Goal: Task Accomplishment & Management: Manage account settings

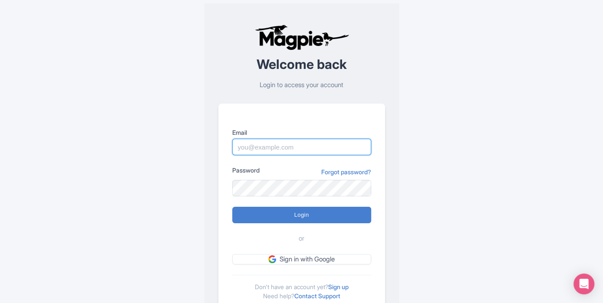
click at [306, 149] on input "Email" at bounding box center [301, 147] width 139 height 16
type input "matthew@maxtour.co"
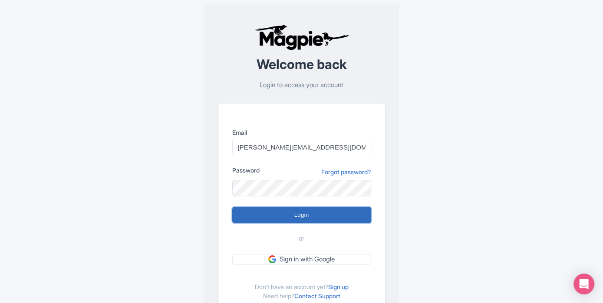
click at [320, 212] on input "Login" at bounding box center [301, 215] width 139 height 16
type input "Logging in..."
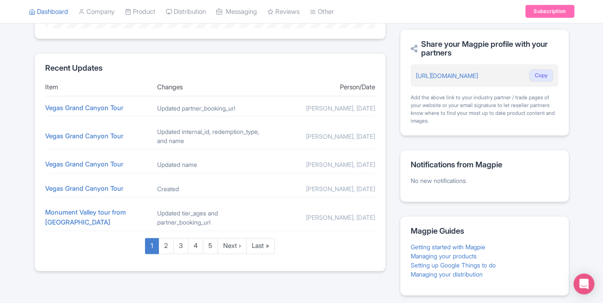
scroll to position [334, 0]
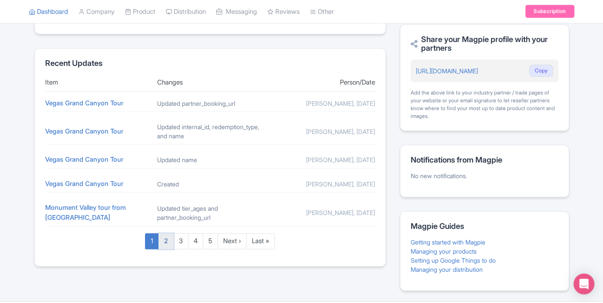
click at [167, 239] on link "2" at bounding box center [165, 241] width 15 height 16
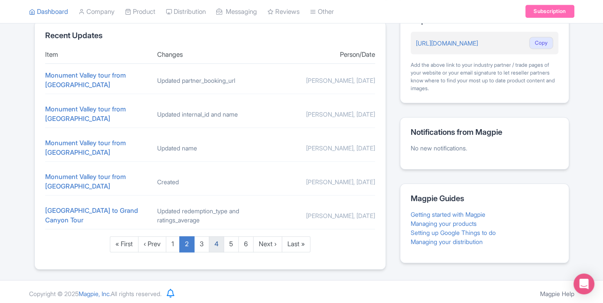
scroll to position [361, 0]
click at [203, 239] on link "3" at bounding box center [201, 245] width 15 height 16
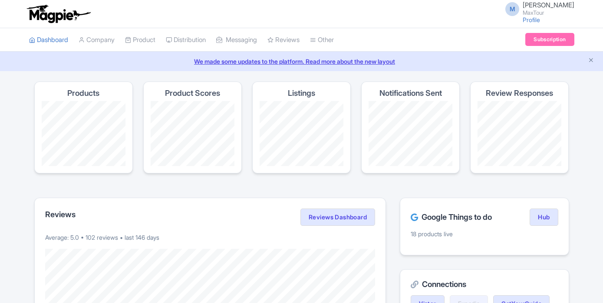
scroll to position [356, 0]
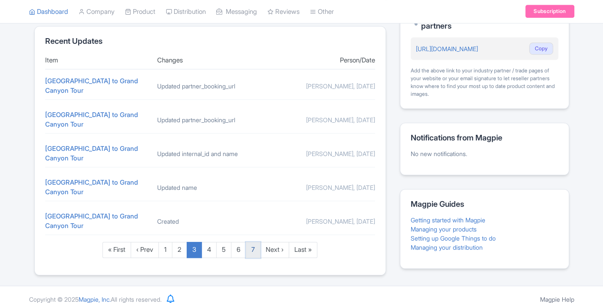
click at [253, 242] on link "7" at bounding box center [253, 250] width 15 height 16
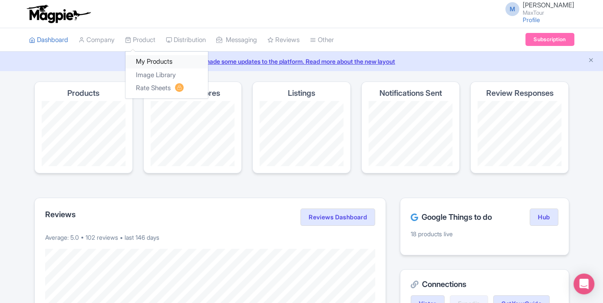
click at [148, 58] on link "My Products" at bounding box center [166, 61] width 82 height 13
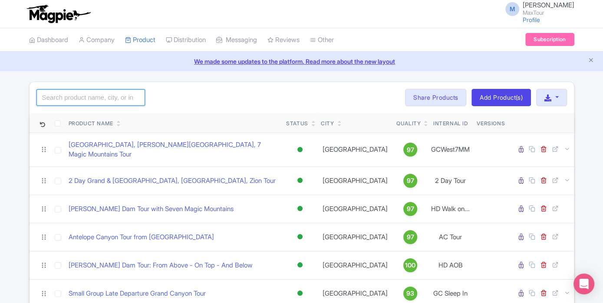
click at [66, 93] on input "search" at bounding box center [90, 97] width 108 height 16
type input "fire"
click button "Search" at bounding box center [0, 0] width 0 height 0
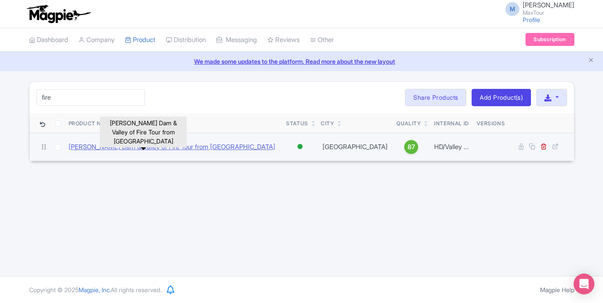
click at [187, 149] on link "[PERSON_NAME] Dam & Valley of Fire Tour from [GEOGRAPHIC_DATA]" at bounding box center [172, 147] width 206 height 10
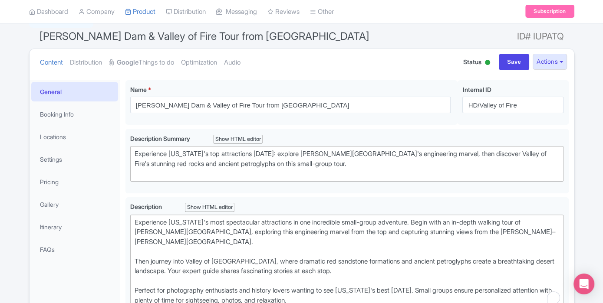
scroll to position [70, 0]
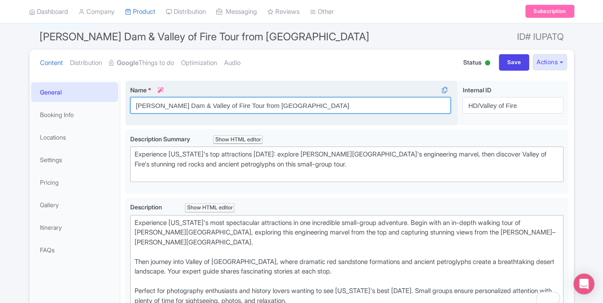
click at [231, 103] on div "Name * i [PERSON_NAME][GEOGRAPHIC_DATA] & Valley of Fire Tour from [GEOGRAPHIC_…" at bounding box center [291, 103] width 332 height 45
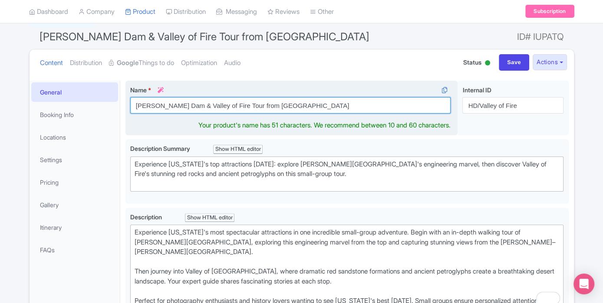
scroll to position [80, 0]
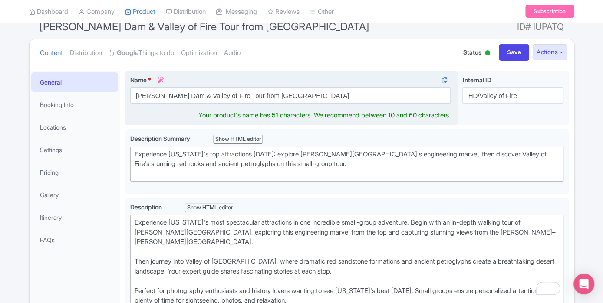
click at [231, 103] on div "Name * i Hoover Dam & Valley of Fire Tour from Las Vegas Your product's name ha…" at bounding box center [291, 98] width 332 height 55
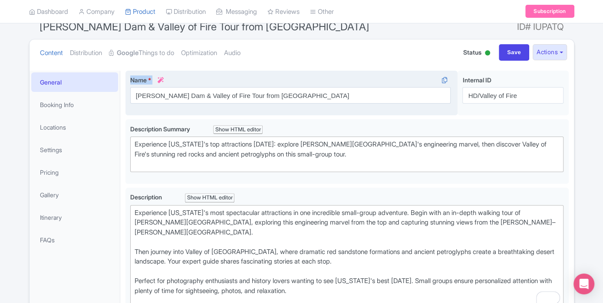
click at [231, 103] on div "Name * i Hoover Dam & Valley of Fire Tour from Las Vegas Your product's name ha…" at bounding box center [291, 93] width 332 height 45
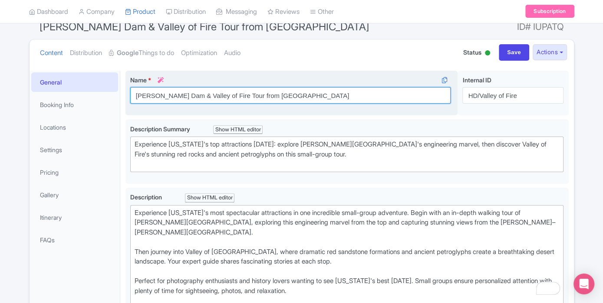
click at [229, 95] on input "Hoover Dam & Valley of Fire Tour from Las Vegas" at bounding box center [290, 95] width 321 height 16
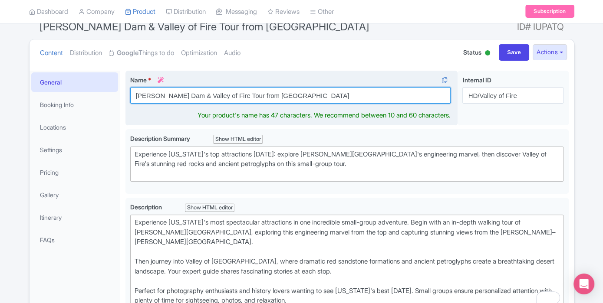
click at [229, 95] on input "Hoover Dam & Valley of Fire Tour from Las Vegas" at bounding box center [290, 95] width 321 height 16
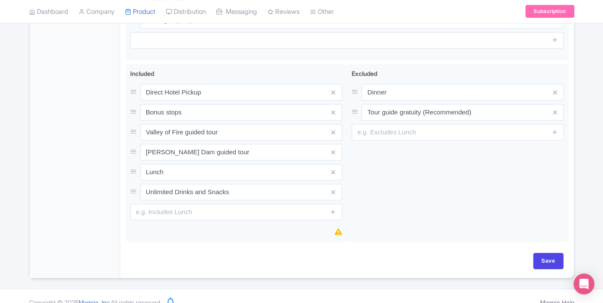
scroll to position [486, 0]
type input "Valley of Fire and [PERSON_NAME] Dam Tour"
click at [543, 253] on input "Save" at bounding box center [548, 261] width 30 height 16
type input "Saving..."
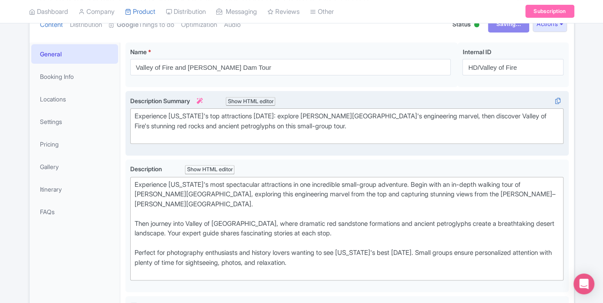
scroll to position [0, 0]
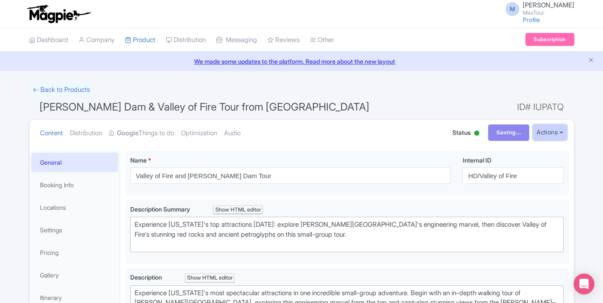
click at [549, 134] on button "Actions" at bounding box center [549, 133] width 34 height 16
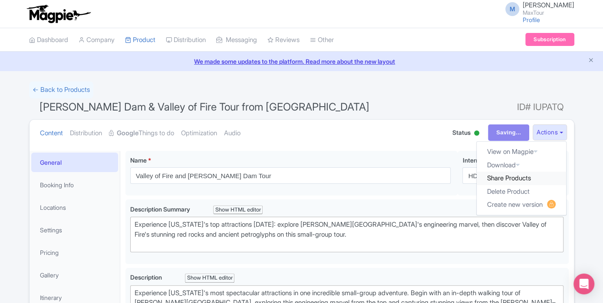
click at [533, 179] on link "Share Products" at bounding box center [520, 178] width 89 height 13
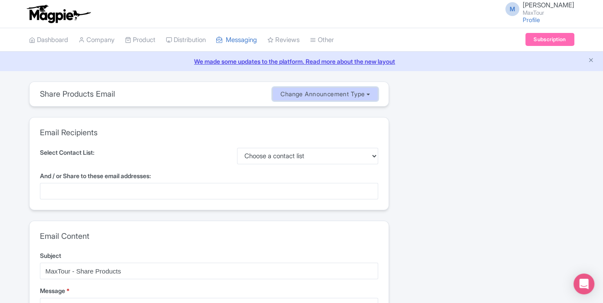
click at [296, 93] on button "Change Announcement Type" at bounding box center [325, 94] width 106 height 14
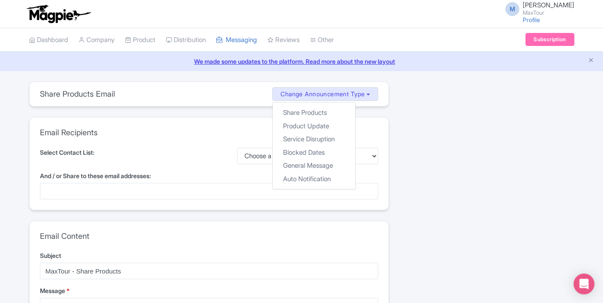
click at [239, 95] on div "Share Products Email Change Announcement Type Share Products Product Update Ser…" at bounding box center [208, 94] width 359 height 24
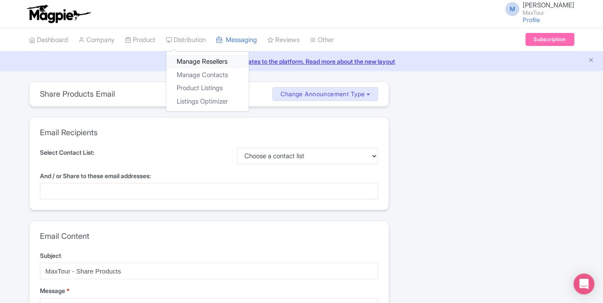
click at [193, 59] on link "Manage Resellers" at bounding box center [207, 61] width 82 height 13
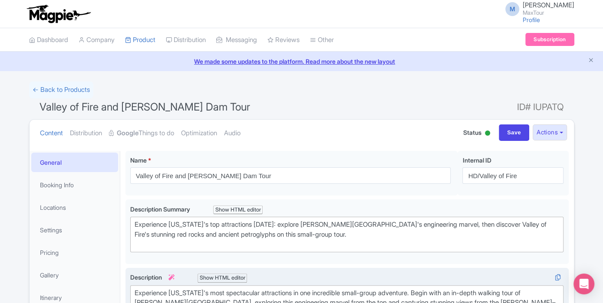
scroll to position [1, 0]
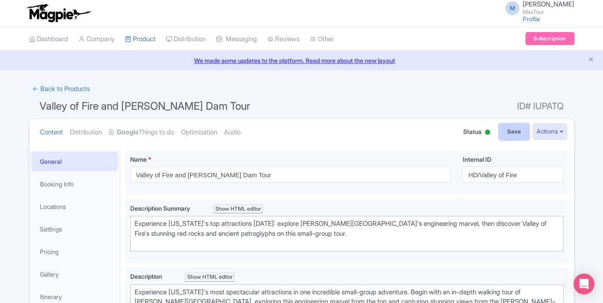
click at [503, 130] on input "Save" at bounding box center [513, 132] width 30 height 16
type input "Saving..."
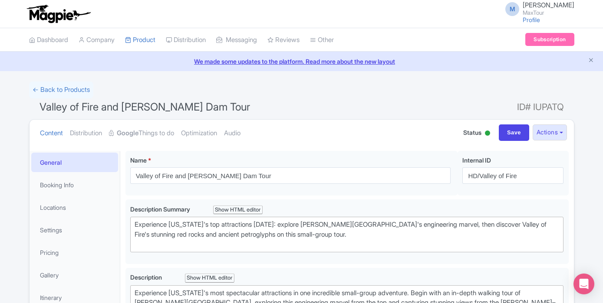
scroll to position [150, 0]
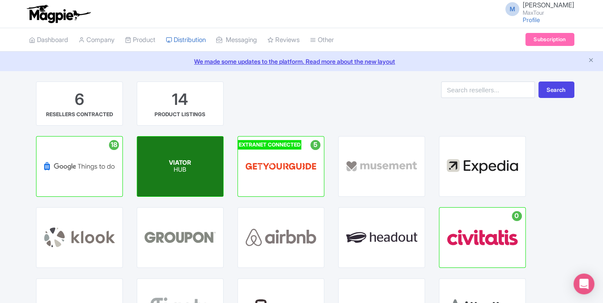
click at [183, 167] on p "HUB" at bounding box center [180, 170] width 22 height 7
click at [188, 159] on span "VIATOR" at bounding box center [180, 162] width 22 height 7
click at [189, 159] on span "VIATOR" at bounding box center [180, 162] width 22 height 7
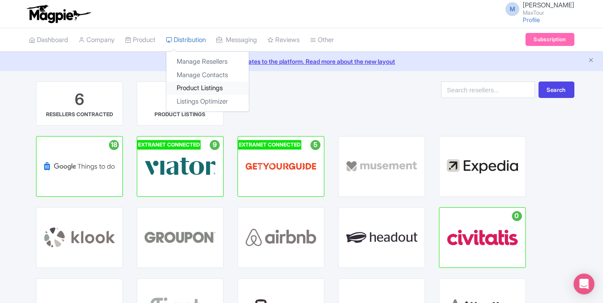
click at [204, 87] on link "Product Listings" at bounding box center [207, 88] width 82 height 13
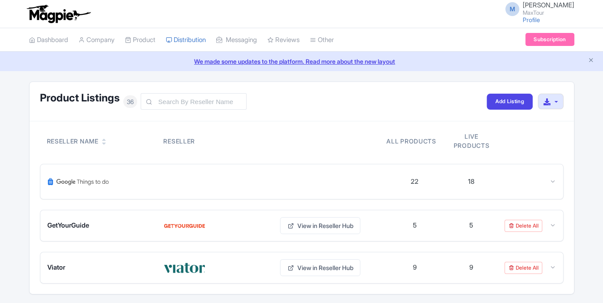
scroll to position [26, 0]
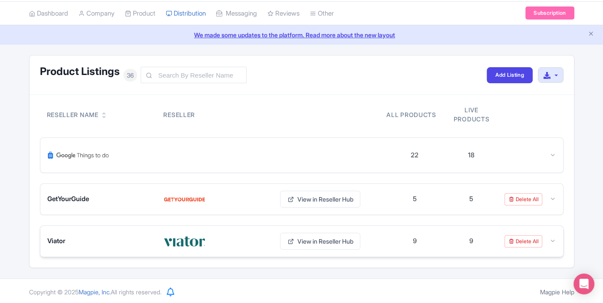
click at [183, 238] on img at bounding box center [185, 242] width 42 height 14
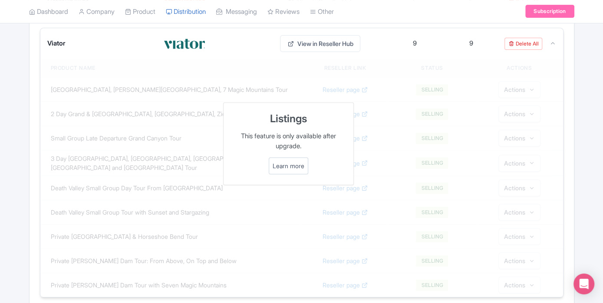
scroll to position [227, 0]
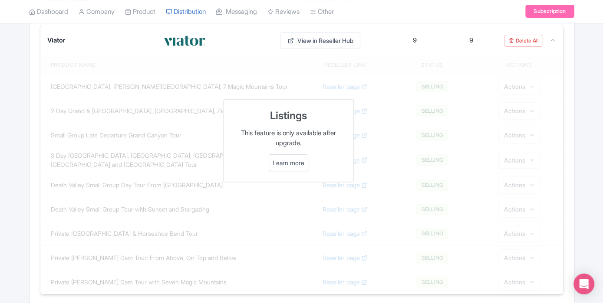
click at [285, 161] on link "Learn more" at bounding box center [288, 162] width 32 height 9
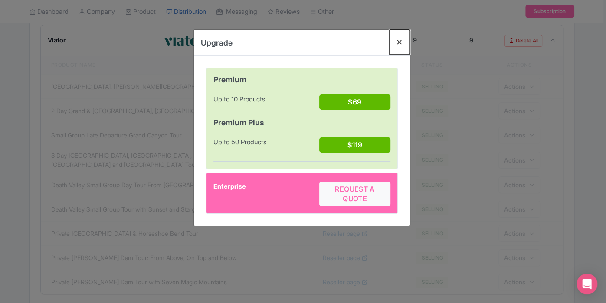
click at [399, 42] on button "Close" at bounding box center [399, 42] width 21 height 25
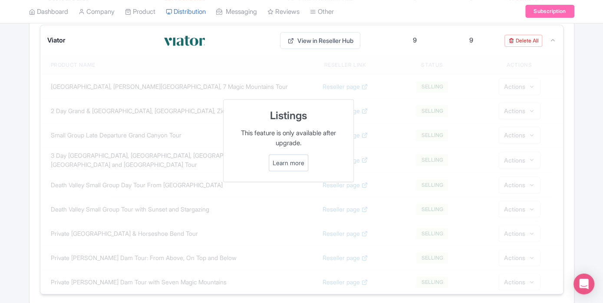
scroll to position [0, 0]
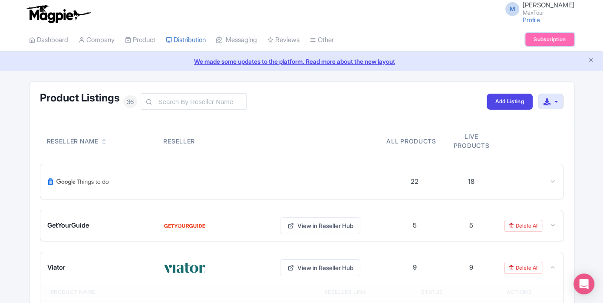
click at [554, 33] on link "Subscription" at bounding box center [549, 39] width 49 height 13
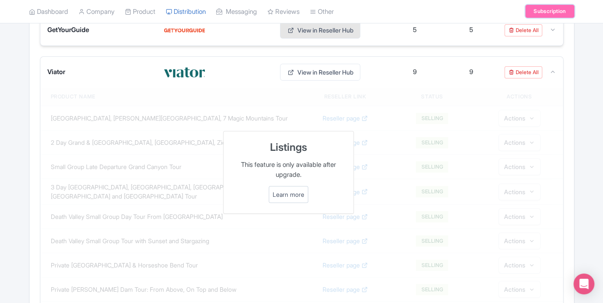
scroll to position [198, 0]
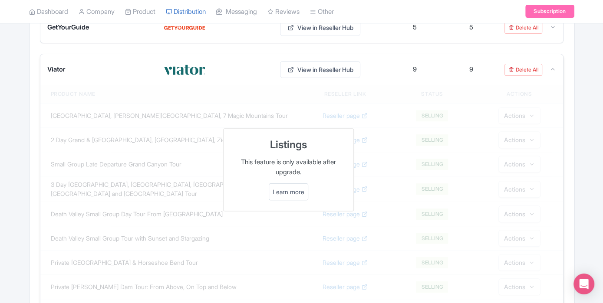
click at [278, 187] on link "Learn more" at bounding box center [288, 191] width 32 height 9
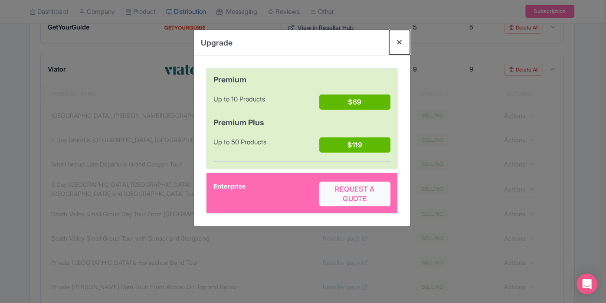
click at [400, 42] on button "Close" at bounding box center [399, 42] width 21 height 25
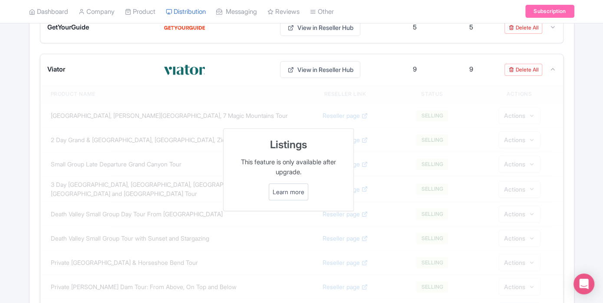
scroll to position [0, 0]
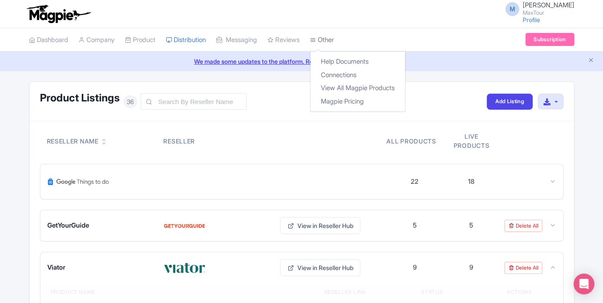
click at [334, 41] on link "Other" at bounding box center [322, 40] width 24 height 24
click at [344, 89] on link "View All Magpie Products" at bounding box center [357, 88] width 95 height 13
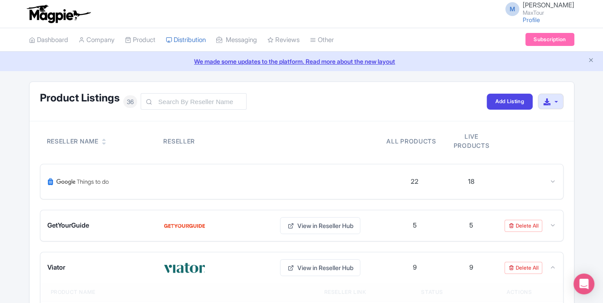
scroll to position [260, 0]
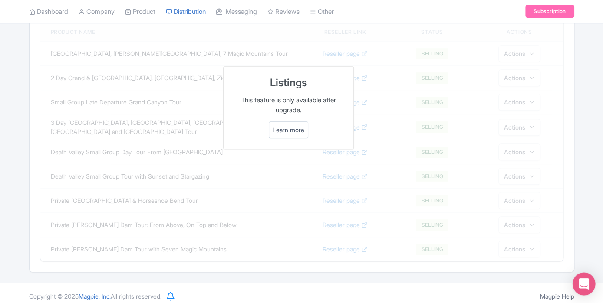
click at [582, 278] on div "Open Intercom Messenger" at bounding box center [583, 284] width 23 height 23
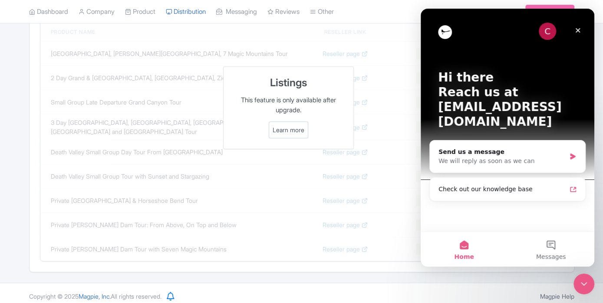
scroll to position [0, 0]
click at [501, 147] on div "Send us a message" at bounding box center [501, 151] width 127 height 9
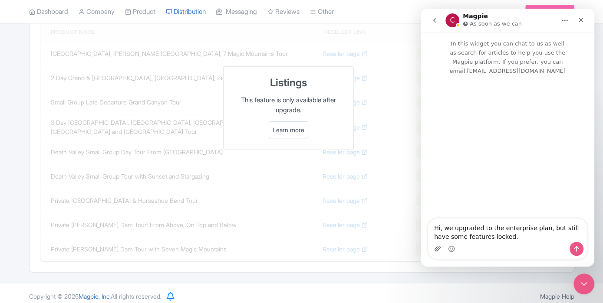
type textarea "Hi, we upgraded to the enterprise plan, but still have some features locked."
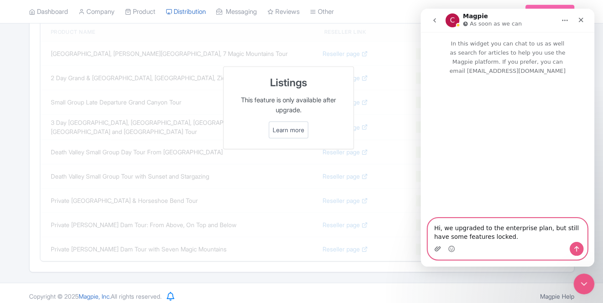
click at [439, 251] on icon "Upload attachment" at bounding box center [437, 249] width 7 height 7
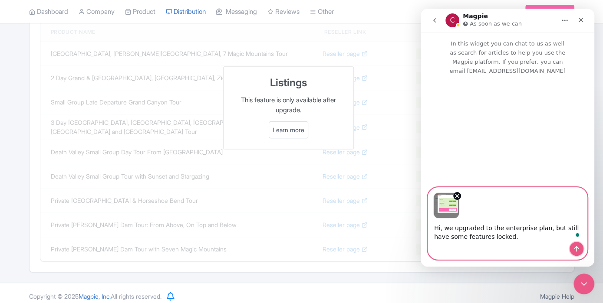
click at [573, 249] on icon "Send a message…" at bounding box center [576, 249] width 7 height 7
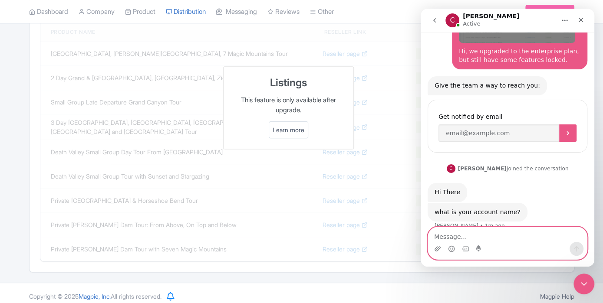
scroll to position [110, 0]
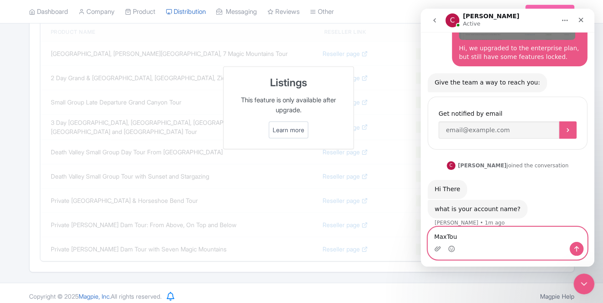
type textarea "MaxTour"
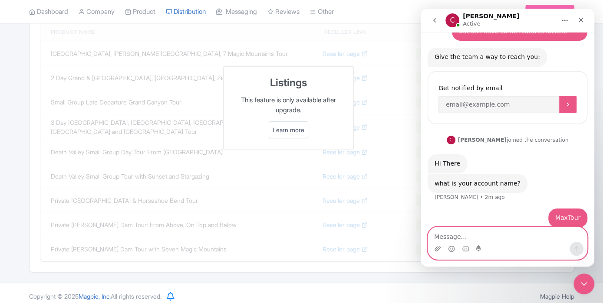
scroll to position [0, 0]
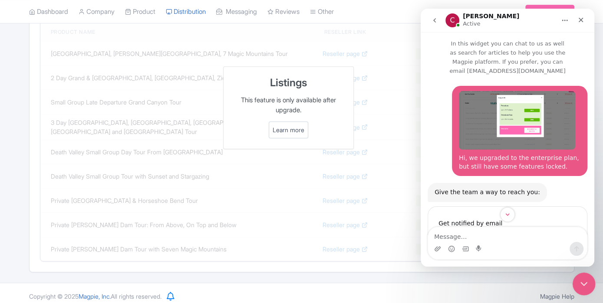
click at [575, 277] on div "Close Intercom Messenger" at bounding box center [582, 282] width 21 height 21
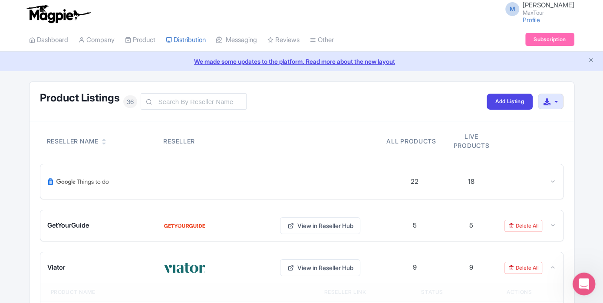
click at [582, 282] on icon "Open Intercom Messenger" at bounding box center [582, 282] width 6 height 7
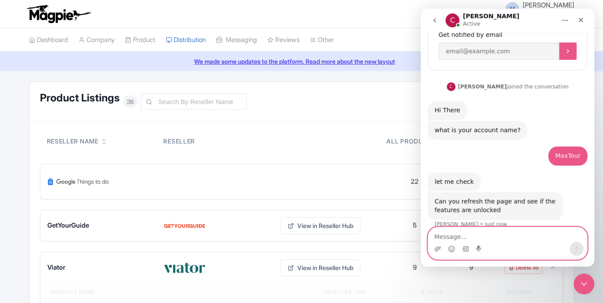
scroll to position [189, 0]
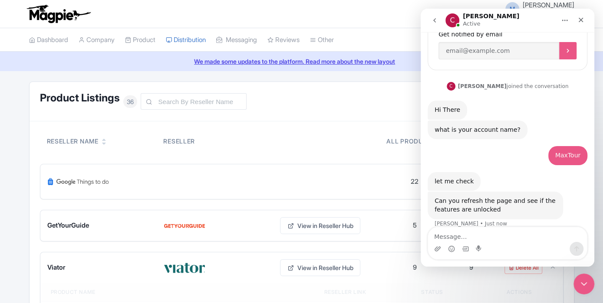
click at [220, 132] on div "Reseller Name Reseller" at bounding box center [217, 141] width 340 height 18
click at [583, 284] on icon "Close Intercom Messenger" at bounding box center [582, 282] width 6 height 3
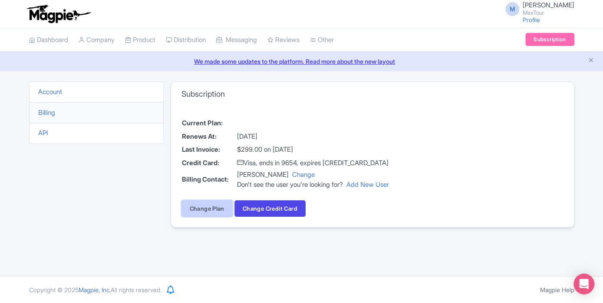
click at [221, 206] on link "Change Plan" at bounding box center [206, 208] width 51 height 16
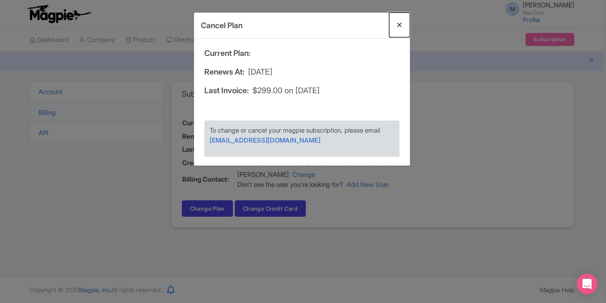
click at [399, 24] on button "Close" at bounding box center [399, 25] width 21 height 25
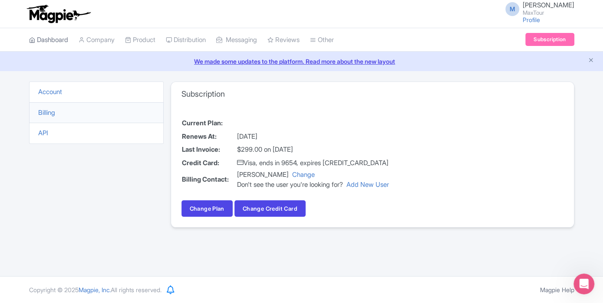
click at [56, 43] on link "Dashboard" at bounding box center [48, 40] width 39 height 24
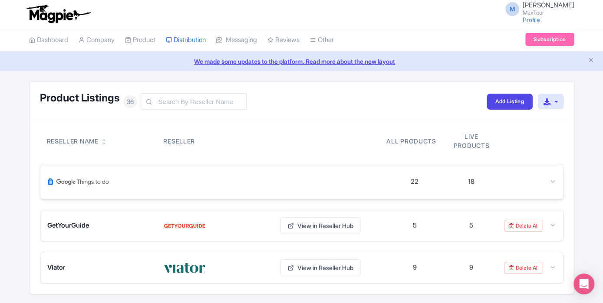
scroll to position [26, 0]
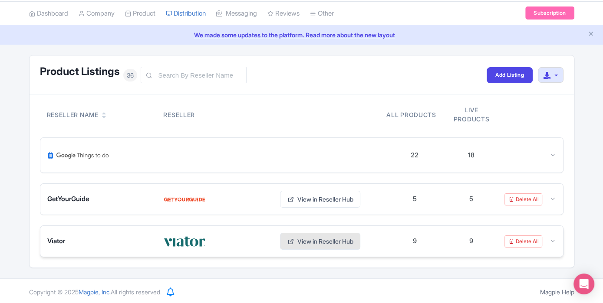
click at [334, 235] on link "View in Reseller Hub" at bounding box center [320, 241] width 80 height 17
click at [579, 281] on icon "Open Intercom Messenger" at bounding box center [583, 284] width 10 height 11
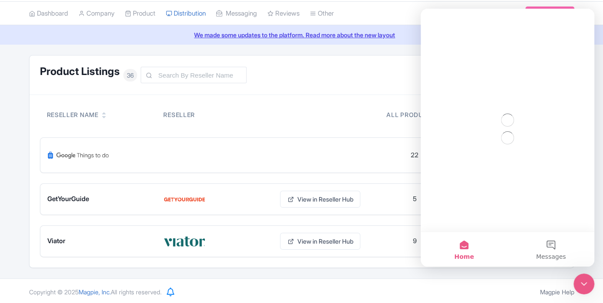
scroll to position [0, 0]
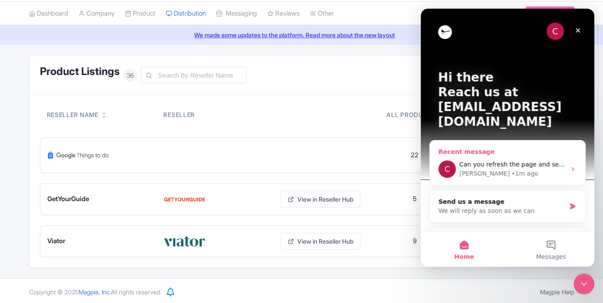
click at [511, 169] on div "• 1m ago" at bounding box center [524, 173] width 26 height 9
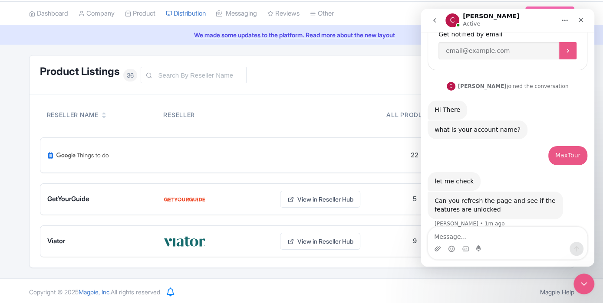
scroll to position [189, 0]
type textarea "seems like it worked, thank you!"
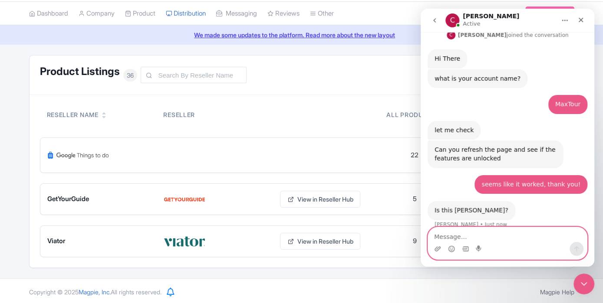
scroll to position [241, 0]
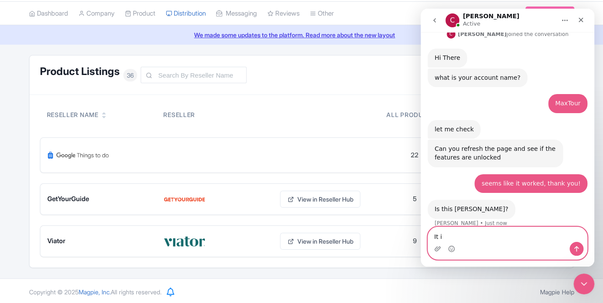
type textarea "It is"
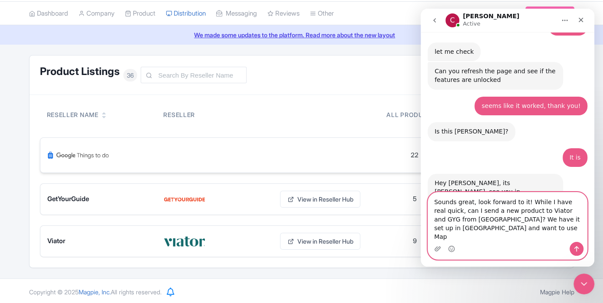
scroll to position [328, 0]
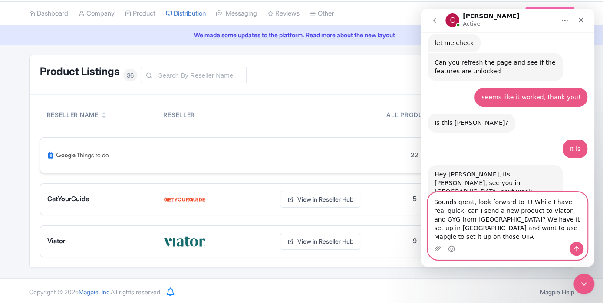
type textarea "Sounds great, look forward to it! While I have real quick, can I send a new pro…"
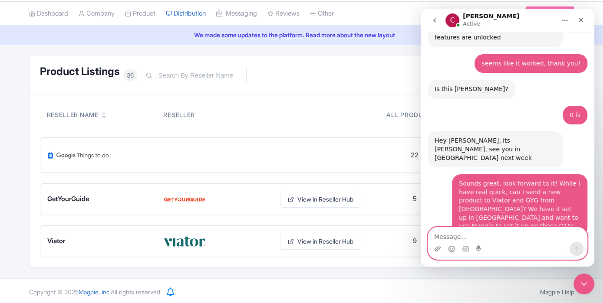
scroll to position [404, 0]
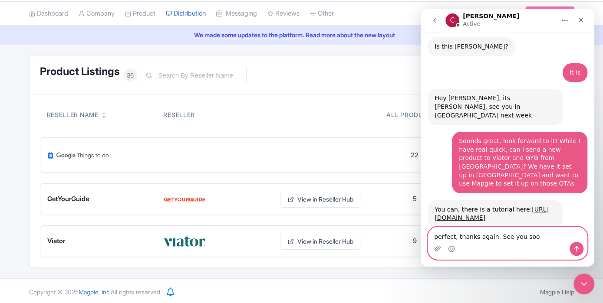
type textarea "perfect, thanks again. See you soon"
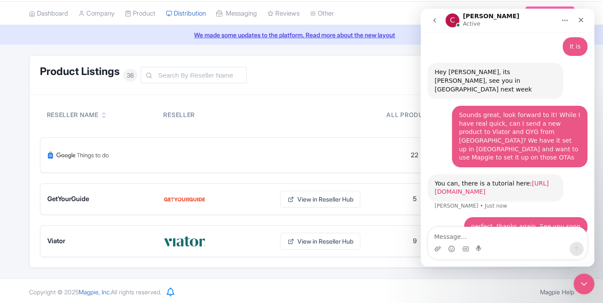
click at [469, 180] on link "https://about.magpie.travel/support/create-products-on-reseller-extranets/" at bounding box center [491, 188] width 114 height 16
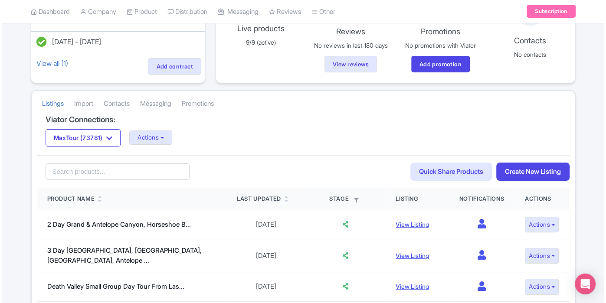
scroll to position [102, 0]
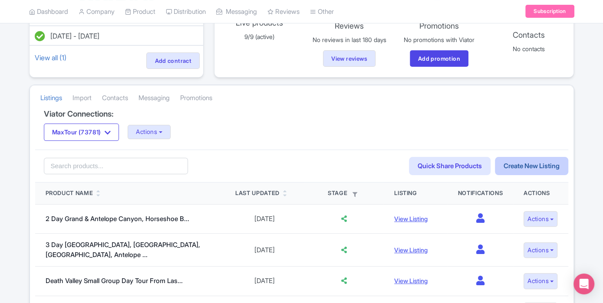
click at [535, 161] on link "Create New Listing" at bounding box center [531, 166] width 73 height 19
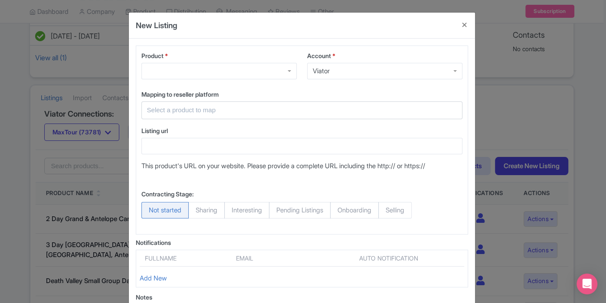
click at [279, 72] on div at bounding box center [218, 71] width 155 height 16
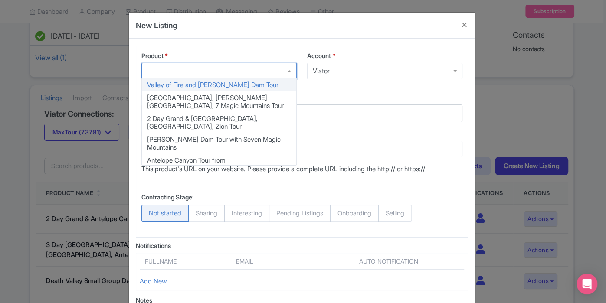
click at [278, 51] on label "Product *" at bounding box center [218, 55] width 155 height 9
click at [149, 67] on input "Product *" at bounding box center [148, 71] width 2 height 8
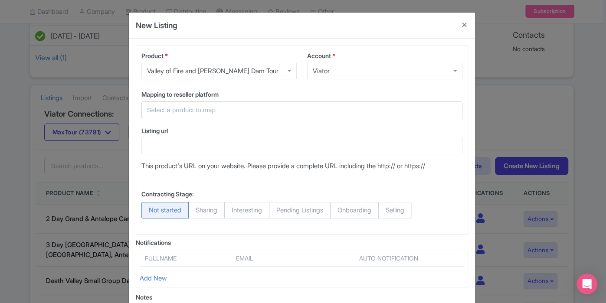
click at [247, 109] on input "text" at bounding box center [296, 110] width 299 height 10
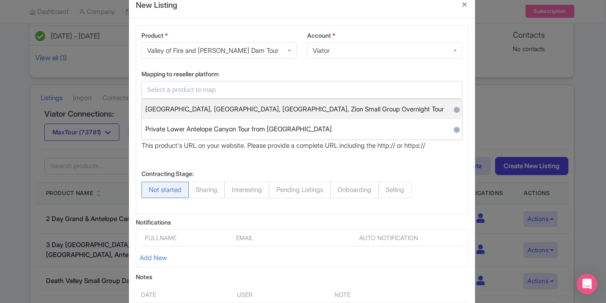
scroll to position [20, 0]
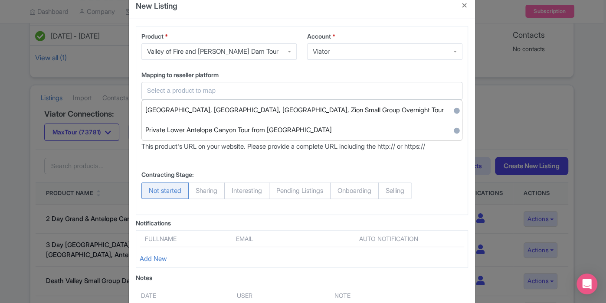
click at [255, 71] on label "Mapping to reseller platform" at bounding box center [301, 74] width 321 height 9
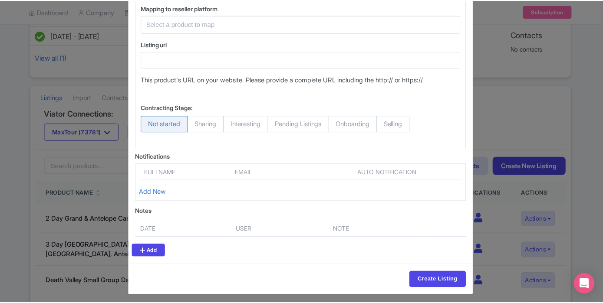
scroll to position [0, 0]
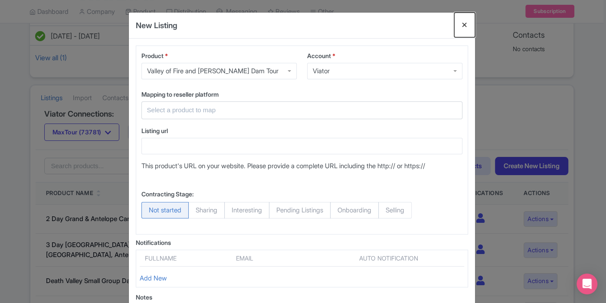
click at [463, 26] on button "Close" at bounding box center [464, 25] width 21 height 25
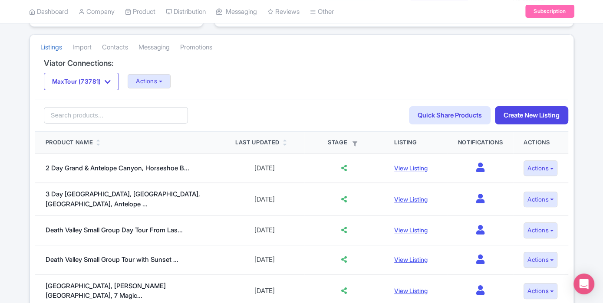
scroll to position [157, 0]
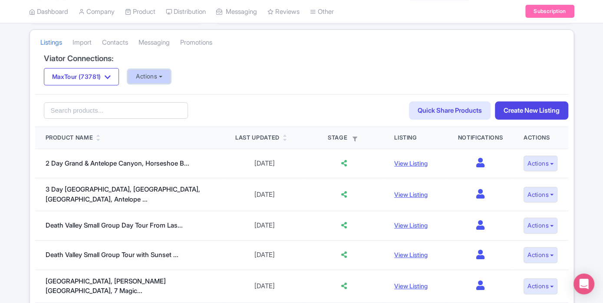
click at [155, 78] on button "Actions" at bounding box center [149, 76] width 43 height 14
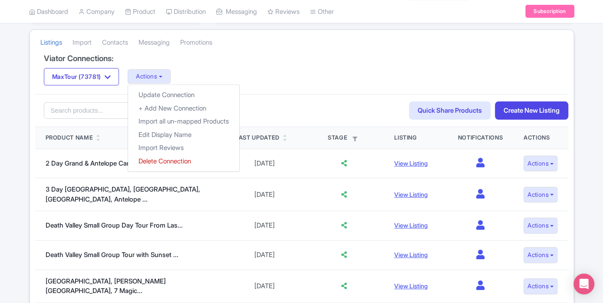
click at [250, 62] on div "Viator Connections: MaxTour (73781) MaxTour (73781) Actions Update Connection +…" at bounding box center [301, 74] width 533 height 40
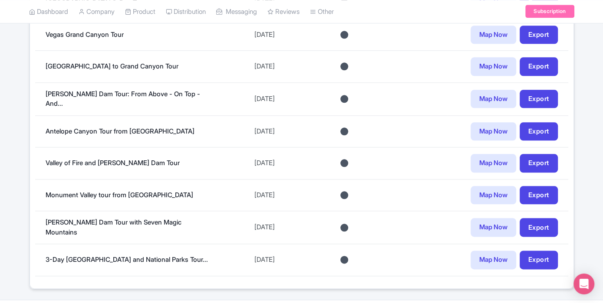
scroll to position [597, 0]
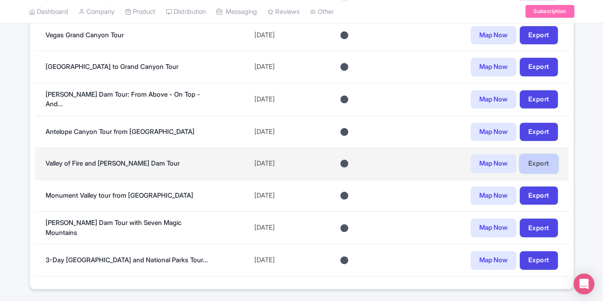
click at [535, 154] on link "Export" at bounding box center [538, 163] width 38 height 19
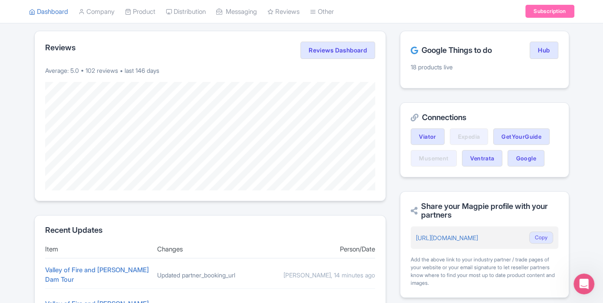
scroll to position [168, 0]
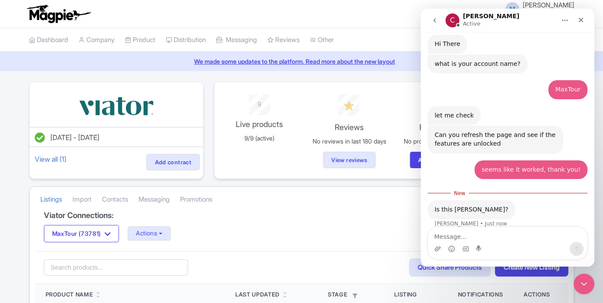
scroll to position [267, 0]
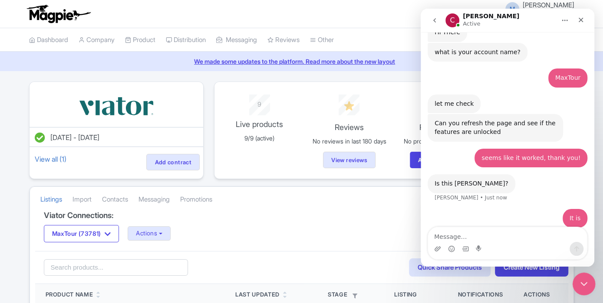
click at [583, 278] on icon "Close Intercom Messenger" at bounding box center [582, 283] width 10 height 10
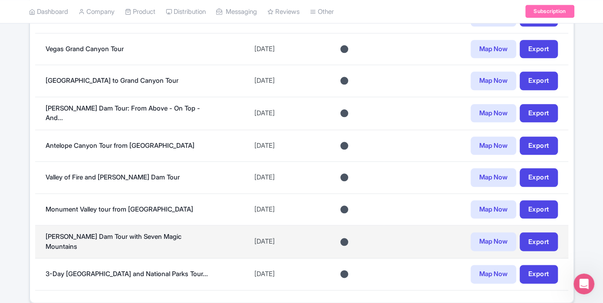
scroll to position [583, 0]
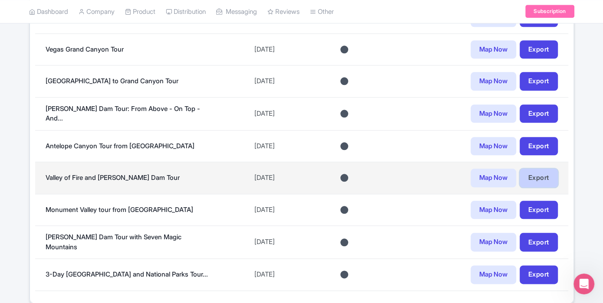
click at [539, 169] on link "Export" at bounding box center [538, 178] width 38 height 19
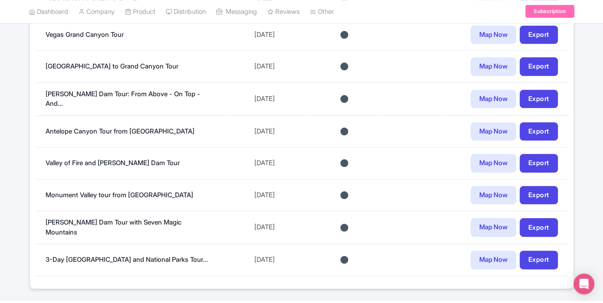
scroll to position [597, 0]
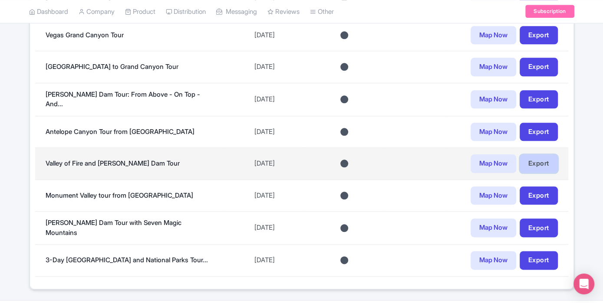
click at [541, 154] on link "Export" at bounding box center [538, 163] width 38 height 19
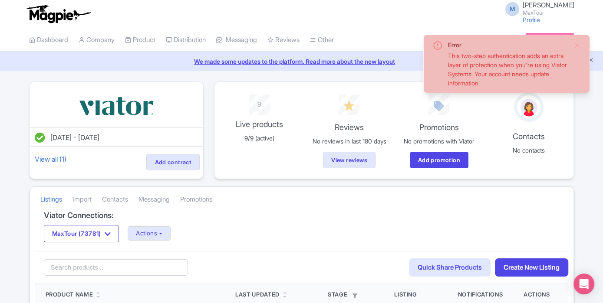
click at [501, 69] on div "This two-step authentication adds an extra layer of protection when you're usin…" at bounding box center [507, 69] width 119 height 36
